Goal: Information Seeking & Learning: Learn about a topic

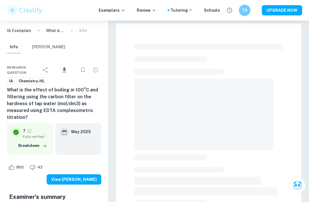
scroll to position [2, 0]
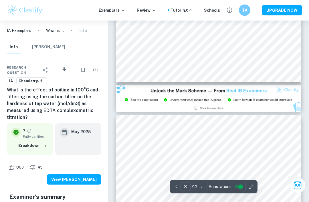
type input "2"
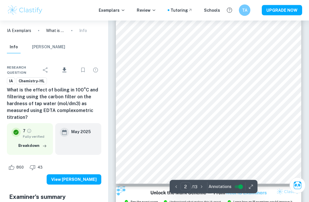
scroll to position [394, 0]
